Goal: Information Seeking & Learning: Find specific fact

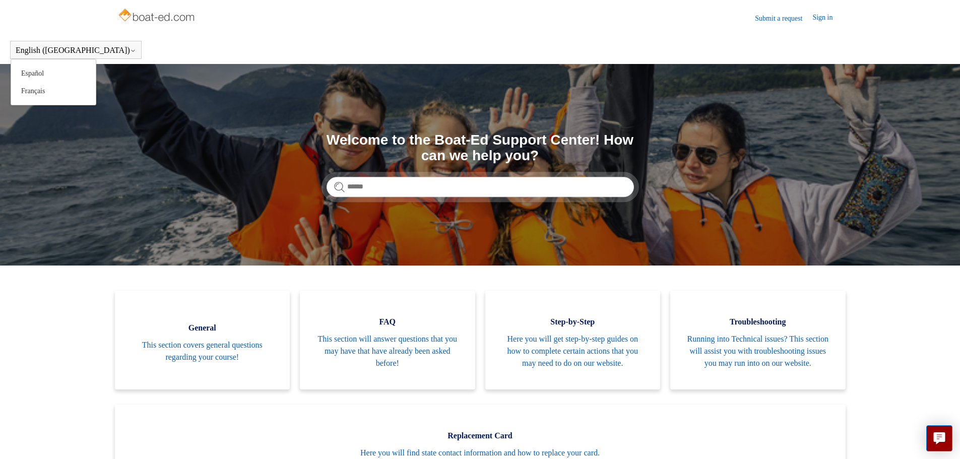
click at [54, 47] on button "English ([GEOGRAPHIC_DATA])" at bounding box center [76, 50] width 120 height 9
click at [39, 74] on link "Español" at bounding box center [53, 74] width 85 height 18
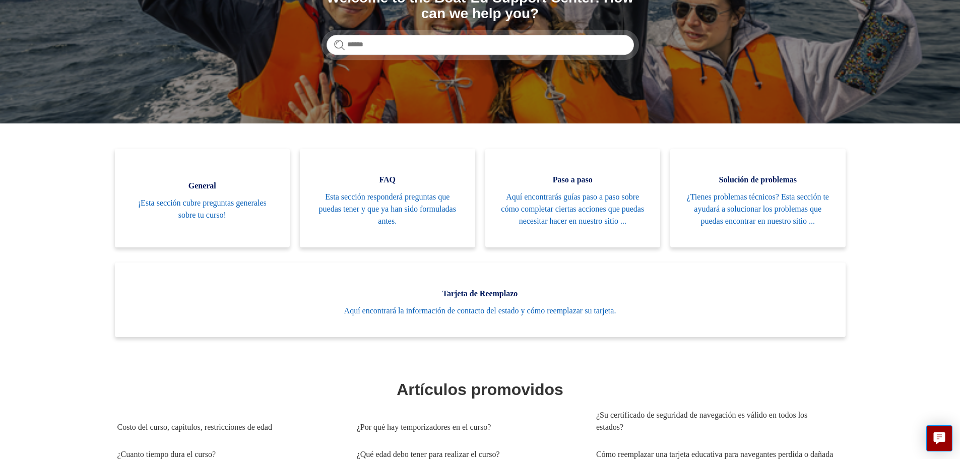
scroll to position [151, 0]
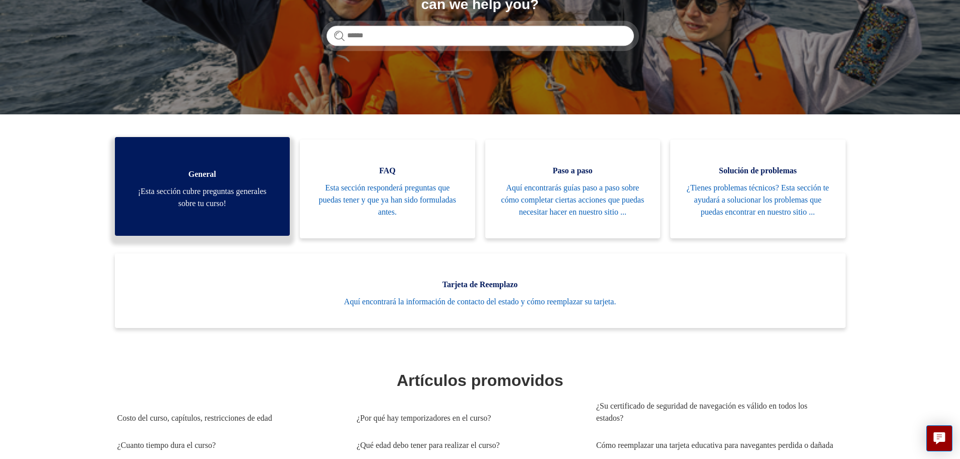
click at [186, 201] on span "¡Esta sección cubre preguntas generales sobre tu curso!" at bounding box center [202, 198] width 145 height 24
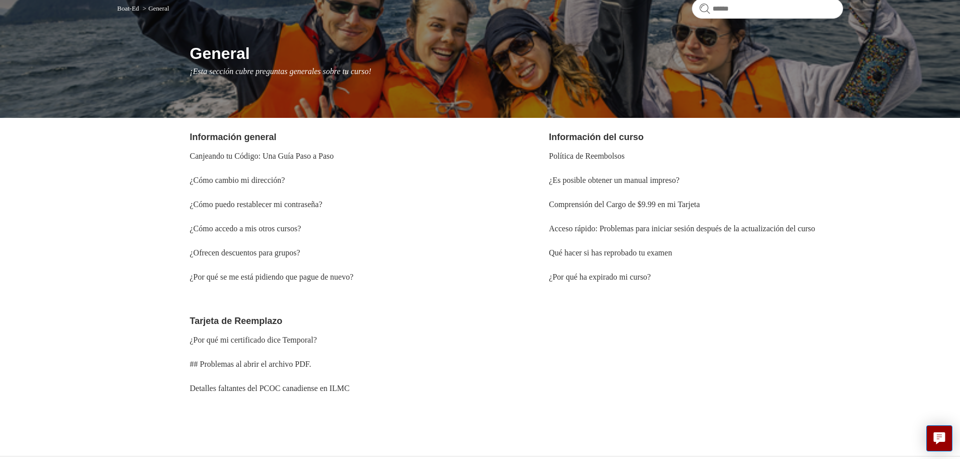
scroll to position [101, 0]
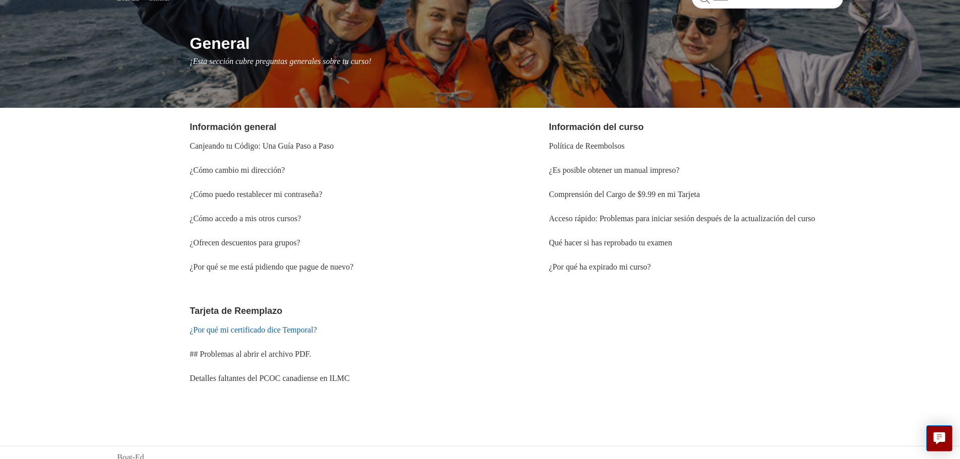
click at [294, 334] on link "¿Por qué mi certificado dice Temporal?" at bounding box center [253, 330] width 127 height 9
